Goal: Find specific page/section: Find specific page/section

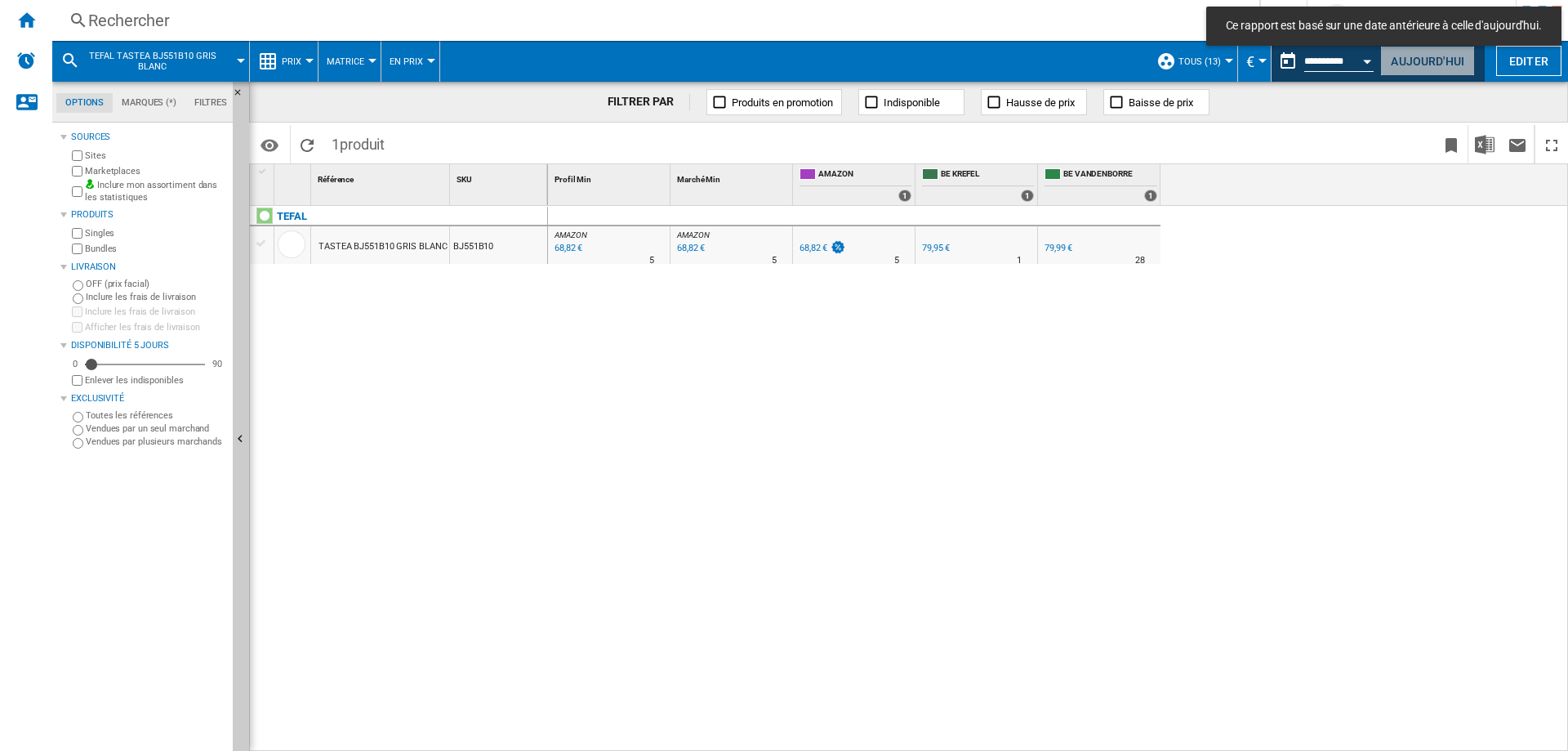
click at [1406, 57] on button "Aujourd'hui" at bounding box center [1427, 60] width 94 height 31
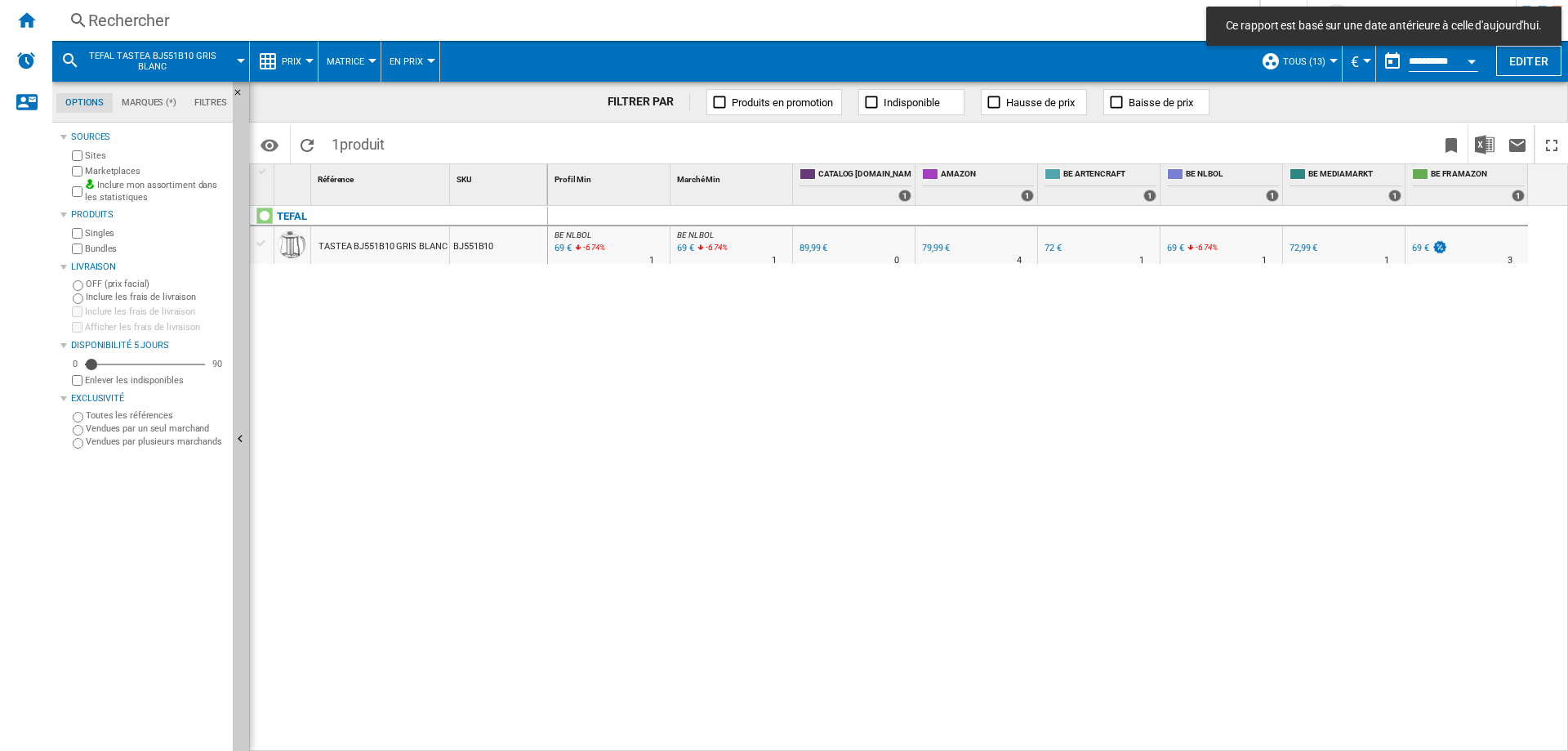
click at [181, 19] on div "Rechercher" at bounding box center [653, 20] width 1129 height 23
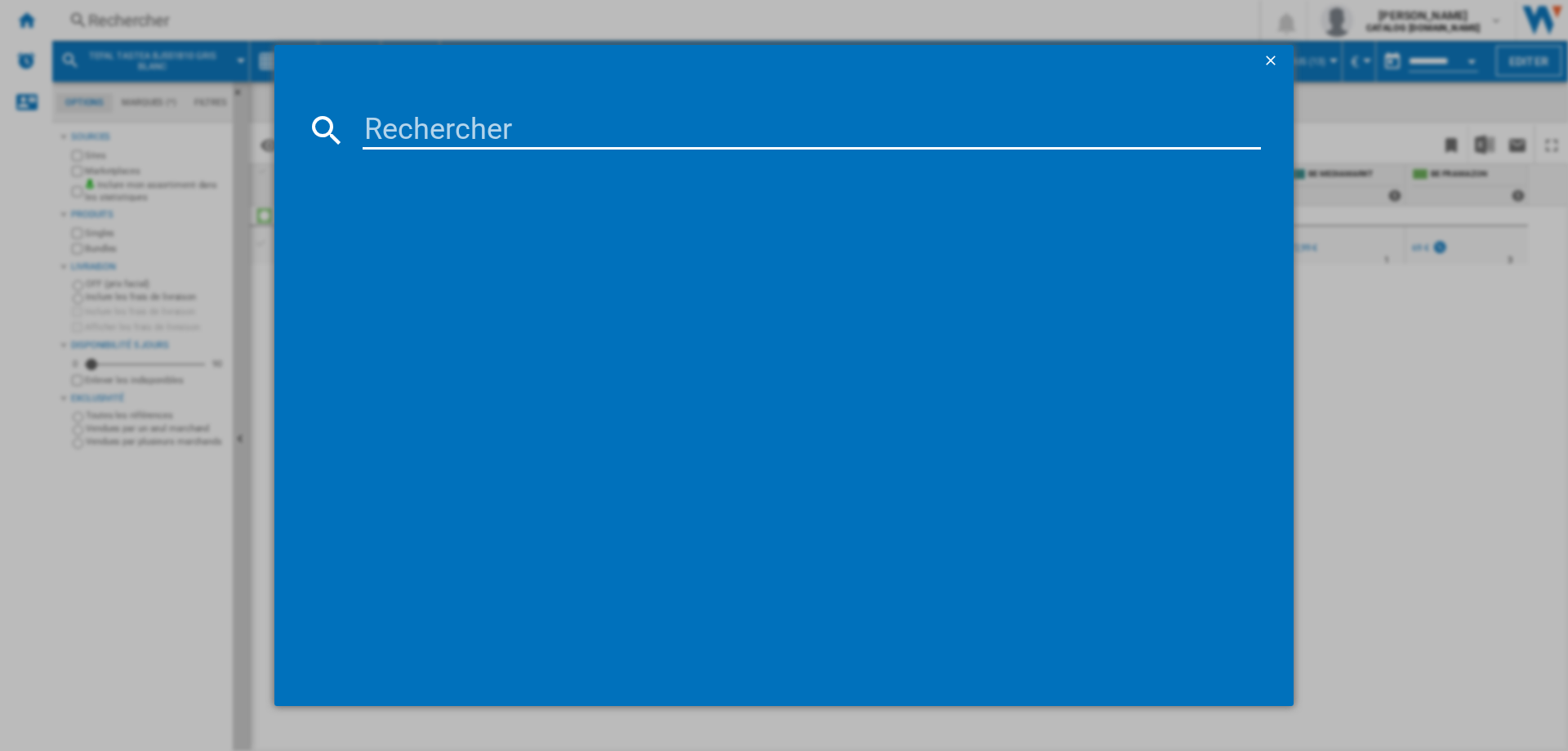
click at [623, 142] on input at bounding box center [811, 130] width 899 height 39
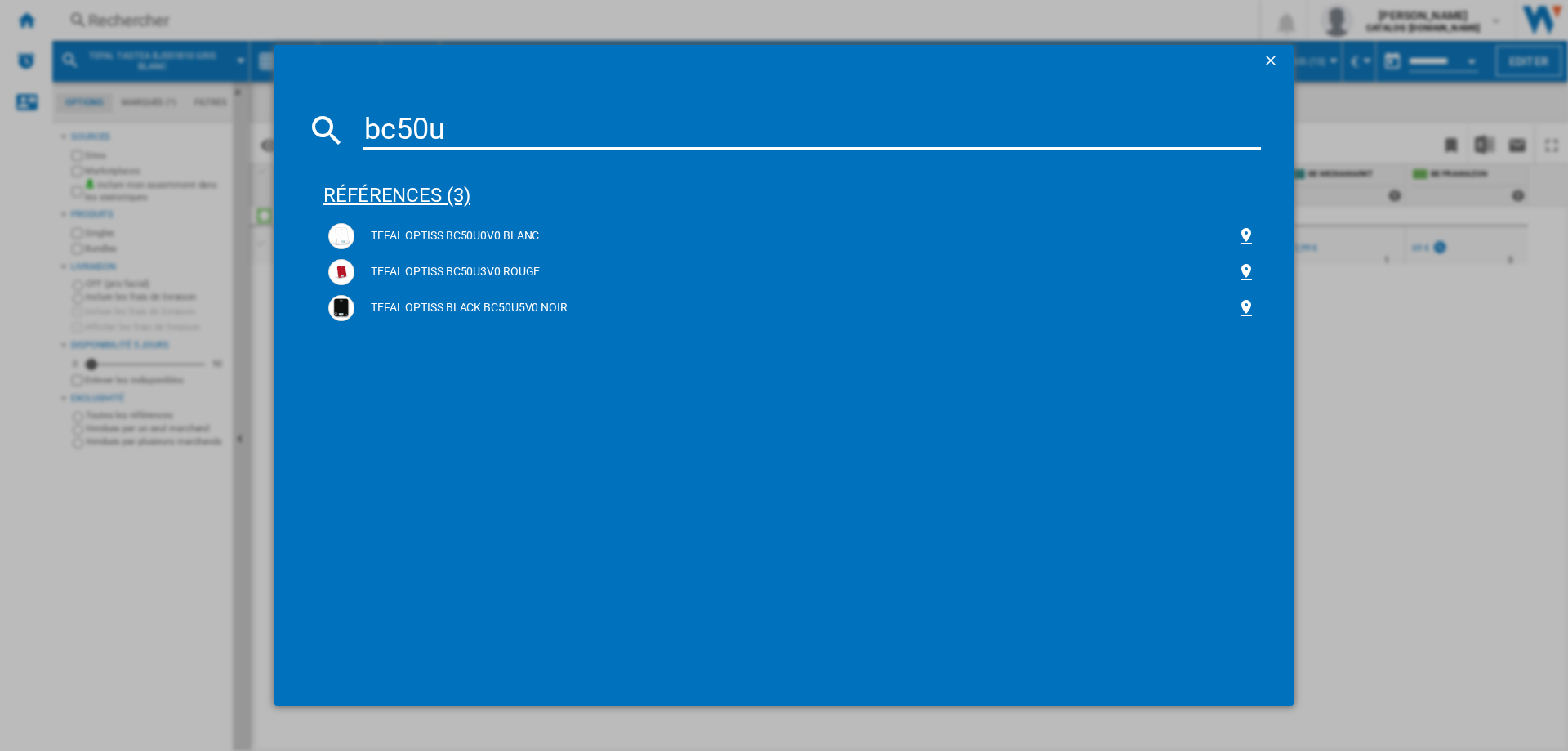
type input "bc50u"
click at [427, 193] on div "références (3)" at bounding box center [792, 187] width 938 height 60
